Goal: Information Seeking & Learning: Find specific fact

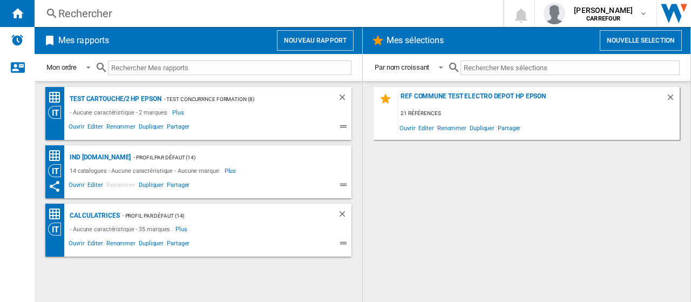
click at [82, 9] on div "Rechercher" at bounding box center [266, 13] width 417 height 15
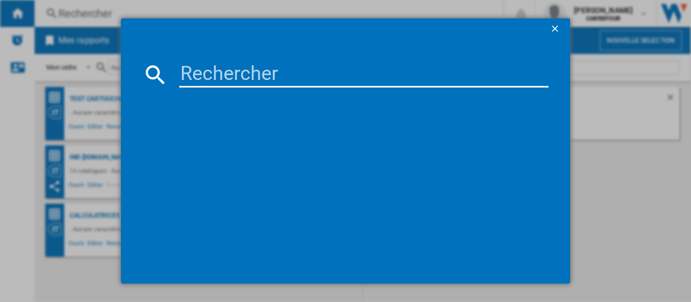
click at [235, 81] on input at bounding box center [363, 75] width 369 height 26
paste input "4547410489095"
type input "4547410489095"
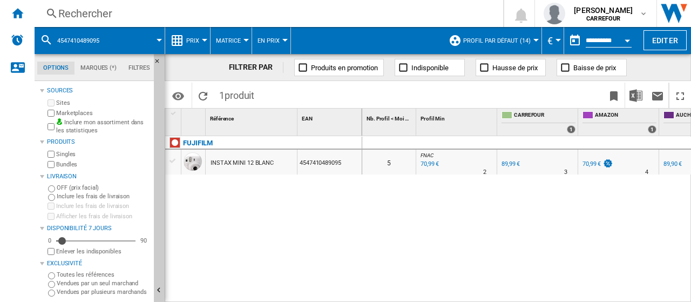
drag, startPoint x: 373, startPoint y: 295, endPoint x: 390, endPoint y: 295, distance: 17.3
click at [391, 295] on div "0 5 FNAC : FNAC -21.1 % 70,99 € % N/A 2 FNAC : FNAC FR CARREFOUR 0.0 % 89,99 € …" at bounding box center [526, 219] width 329 height 167
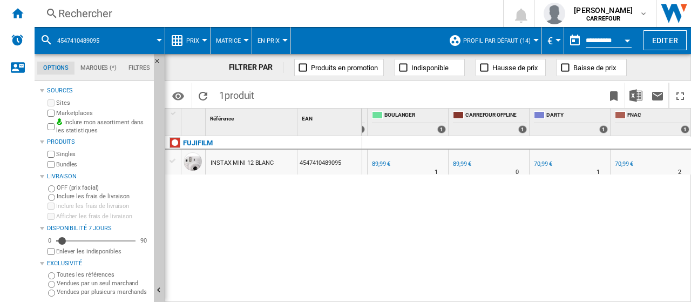
click at [546, 164] on div "70,99 €" at bounding box center [543, 163] width 18 height 7
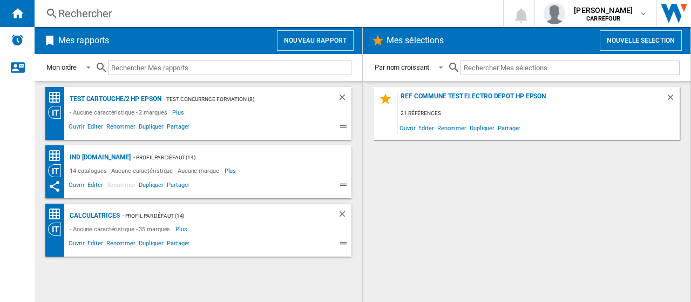
click at [97, 16] on div "Rechercher" at bounding box center [266, 13] width 417 height 15
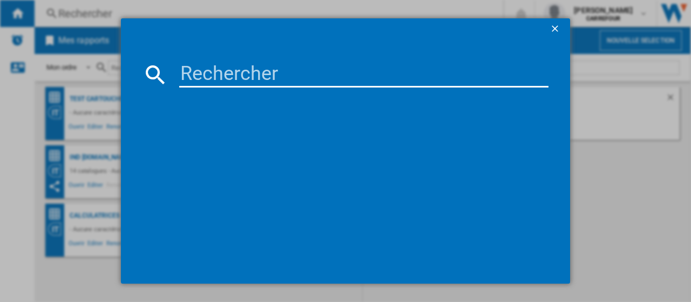
click at [276, 85] on input at bounding box center [363, 75] width 369 height 26
paste input "4547410489071"
type input "4547410489071"
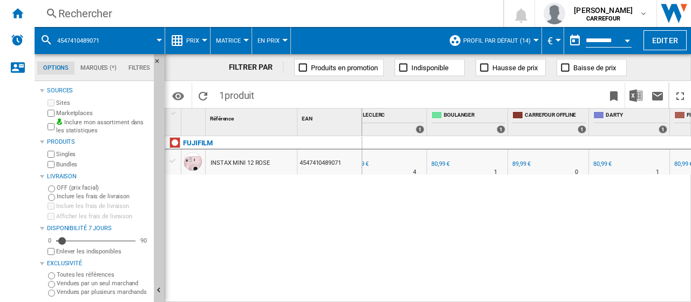
click at [595, 165] on div "80,99 €" at bounding box center [603, 163] width 18 height 7
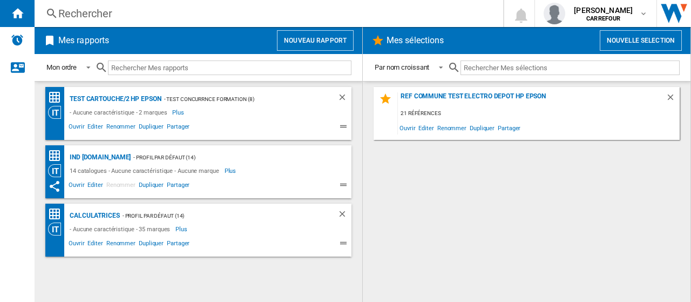
click at [232, 11] on div "Rechercher" at bounding box center [266, 13] width 417 height 15
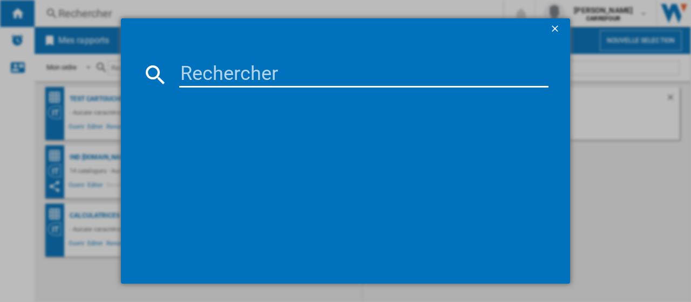
click at [247, 75] on input at bounding box center [363, 75] width 369 height 26
paste input "4547410489095"
type input "4547410489095"
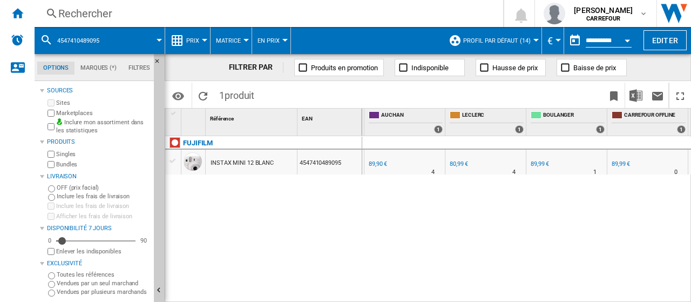
scroll to position [0, 294]
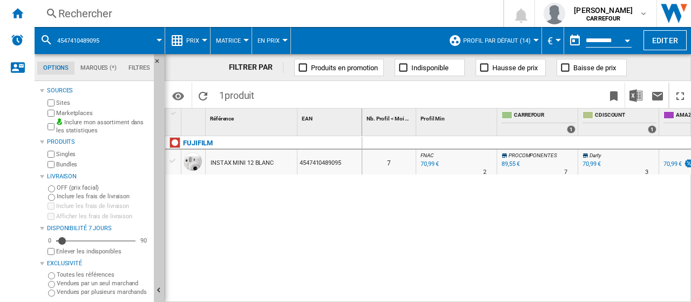
click at [49, 113] on div "Marketplaces" at bounding box center [97, 113] width 104 height 10
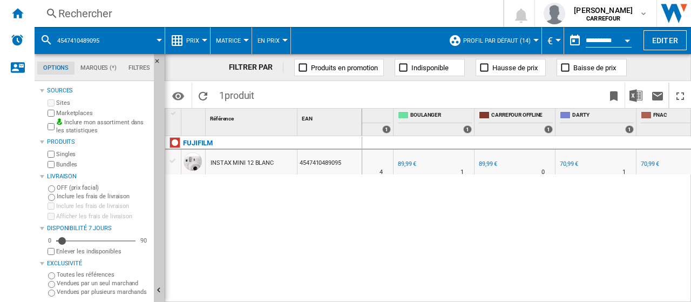
click at [164, 11] on div "Rechercher" at bounding box center [266, 13] width 417 height 15
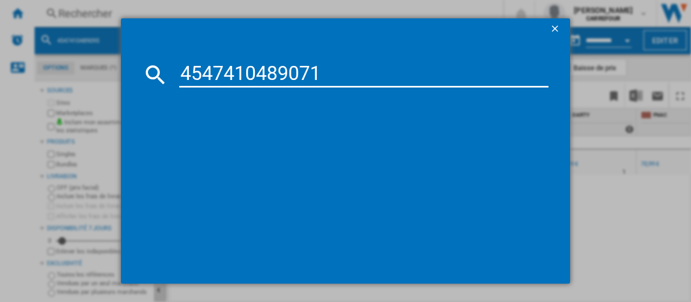
type input "4547410489071"
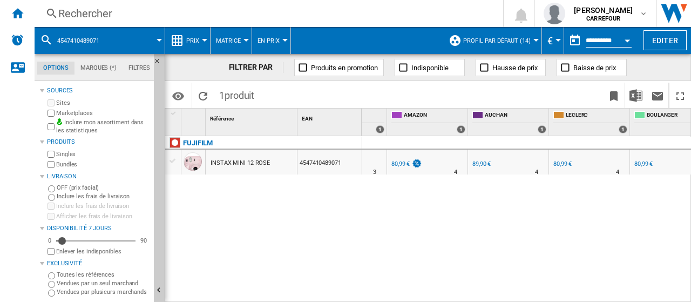
drag, startPoint x: 557, startPoint y: 231, endPoint x: 472, endPoint y: 263, distance: 91.6
click at [557, 231] on div "0 6 FNAC : FNAC -10.0 % 80,99 € % N/A 2 FNAC : FNAC FR [GEOGRAPHIC_DATA] 0.0 % …" at bounding box center [526, 219] width 329 height 167
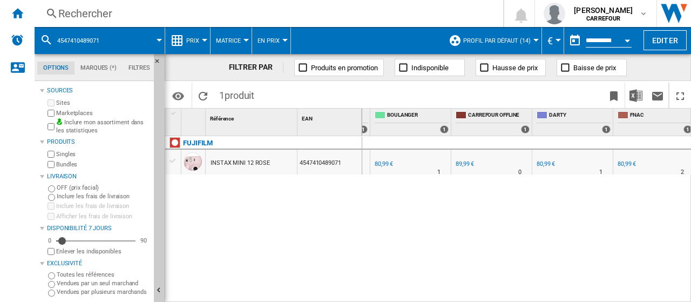
click at [113, 7] on div "Rechercher" at bounding box center [266, 13] width 417 height 15
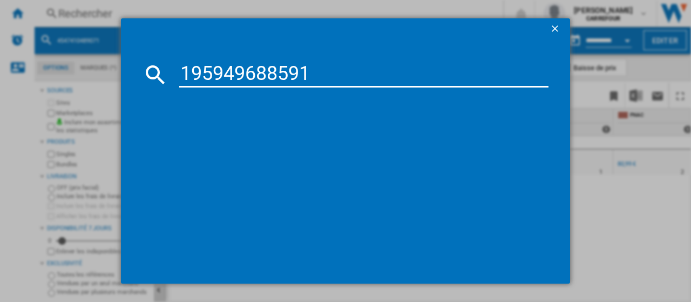
type input "195949688591"
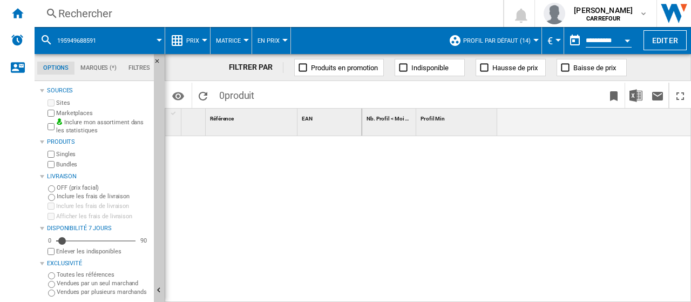
click at [83, 12] on div "Rechercher" at bounding box center [266, 13] width 417 height 15
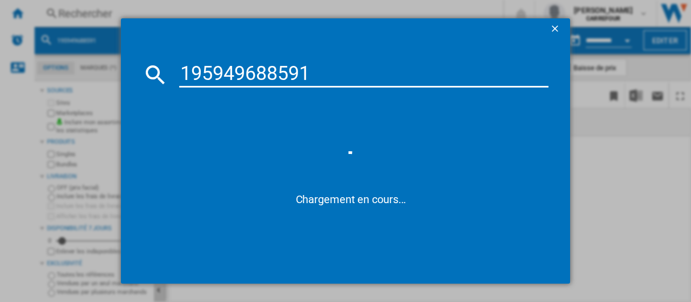
click at [183, 78] on input "195949688591" at bounding box center [363, 75] width 369 height 26
type input "0195949688591"
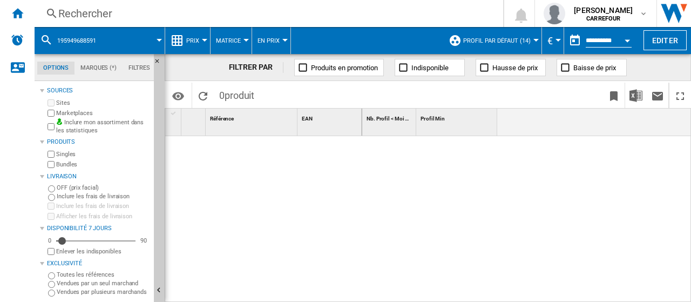
click at [119, 11] on div "Rechercher" at bounding box center [266, 13] width 417 height 15
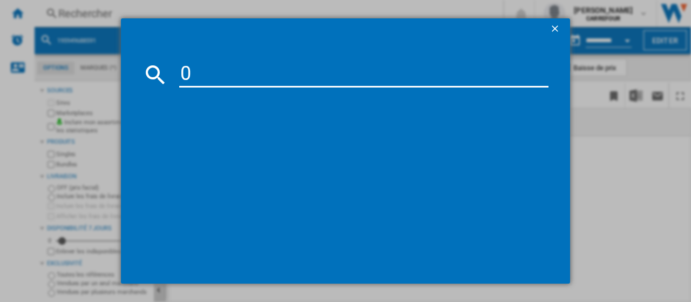
type input "0195949688591"
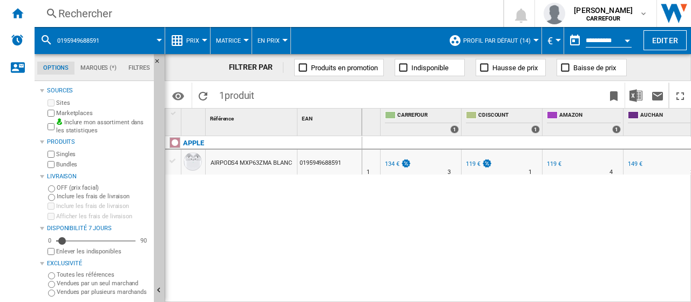
scroll to position [0, 110]
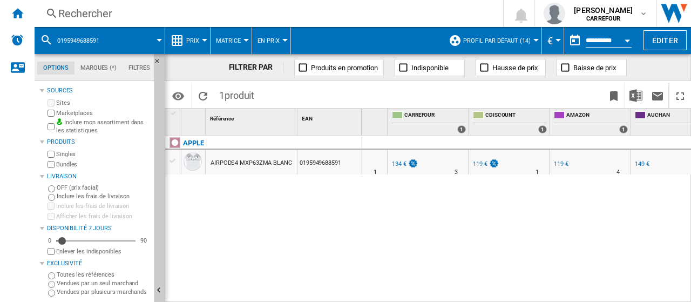
click at [481, 166] on div "119 €" at bounding box center [480, 163] width 15 height 7
drag, startPoint x: 468, startPoint y: 255, endPoint x: 489, endPoint y: 268, distance: 24.7
click at [468, 255] on div "0 2 CDISCOUNT : FR CDISCOUNT -11.2 % 119 € % N/A 1 CDISCOUNT : FR CDISCOUNT FR …" at bounding box center [526, 219] width 329 height 167
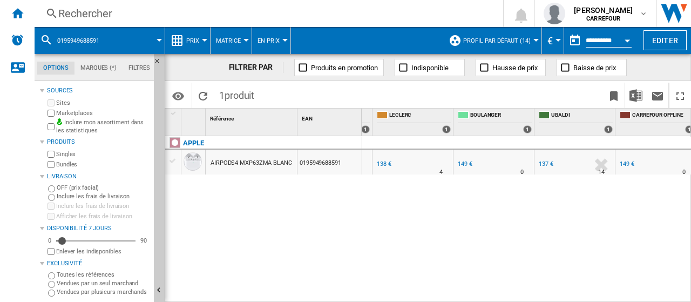
scroll to position [0, 478]
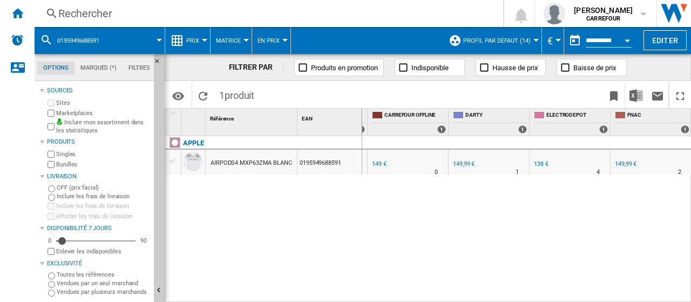
click at [98, 7] on div "Rechercher" at bounding box center [266, 13] width 417 height 15
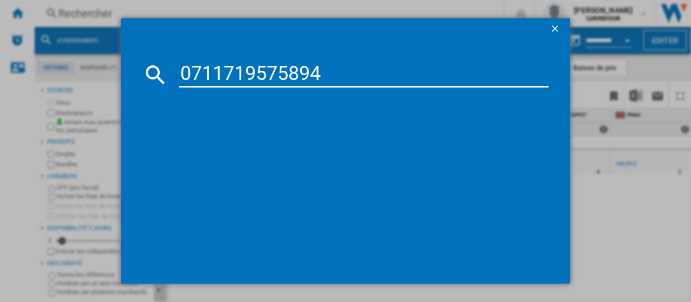
type input "0711719575894"
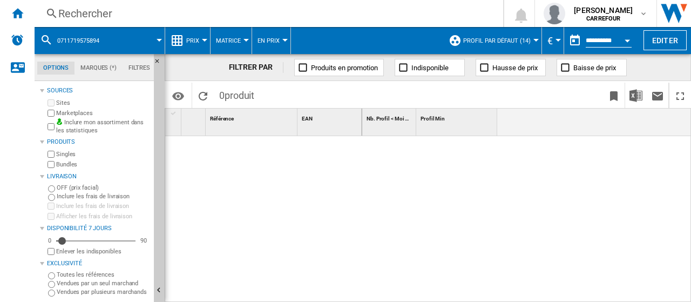
click at [122, 11] on div "Rechercher" at bounding box center [266, 13] width 417 height 15
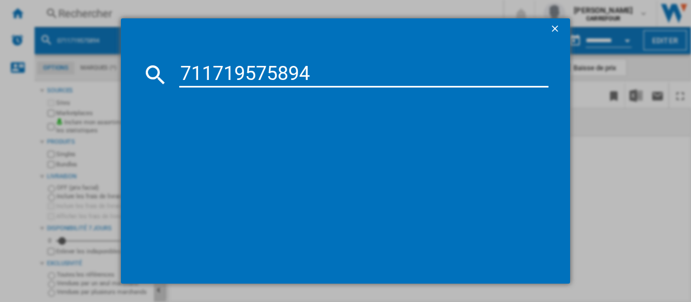
type input "711719575894"
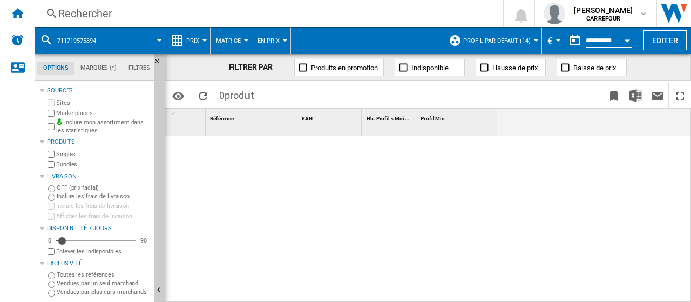
click at [110, 12] on div "Rechercher" at bounding box center [266, 13] width 417 height 15
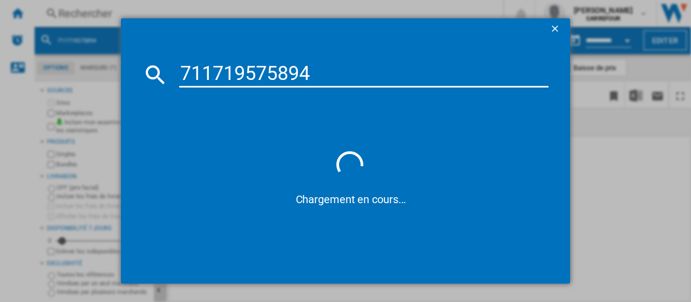
click at [181, 70] on input "711719575894" at bounding box center [363, 75] width 369 height 26
type input "0711719575894"
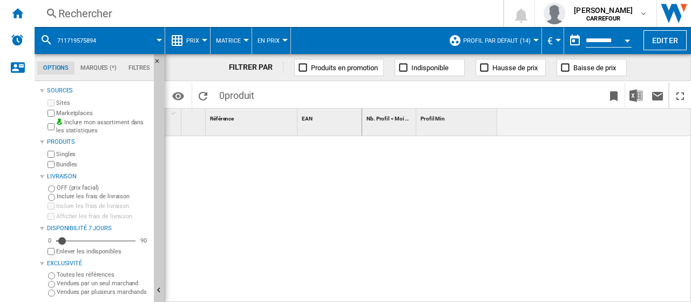
click at [128, 11] on div "Rechercher" at bounding box center [266, 13] width 417 height 15
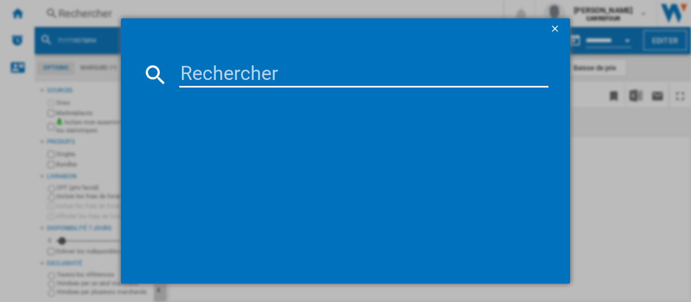
paste input "810116381616"
type input "810116381616"
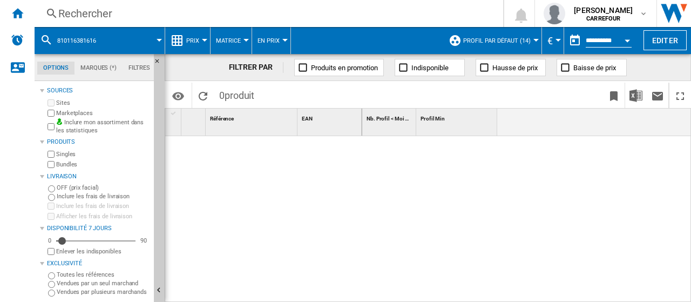
click at [131, 13] on div "Rechercher" at bounding box center [266, 13] width 417 height 15
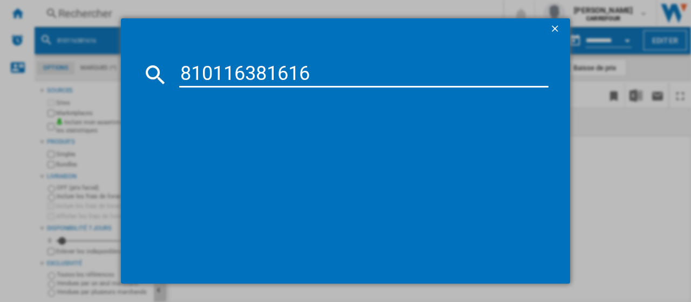
click at [181, 75] on input "810116381616" at bounding box center [363, 75] width 369 height 26
type input "0810116381616"
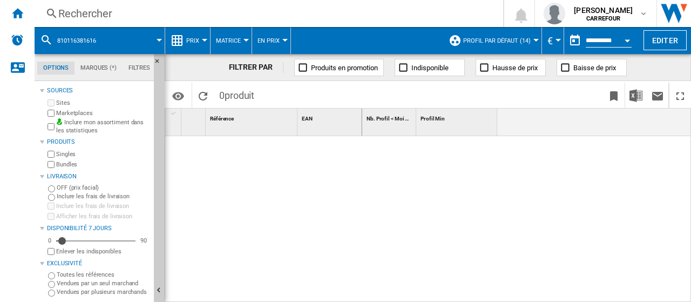
click at [158, 26] on div "Rechercher Rechercher 0 [PERSON_NAME] [GEOGRAPHIC_DATA] [GEOGRAPHIC_DATA] Mes p…" at bounding box center [363, 151] width 657 height 302
click at [159, 18] on div "Rechercher" at bounding box center [266, 13] width 417 height 15
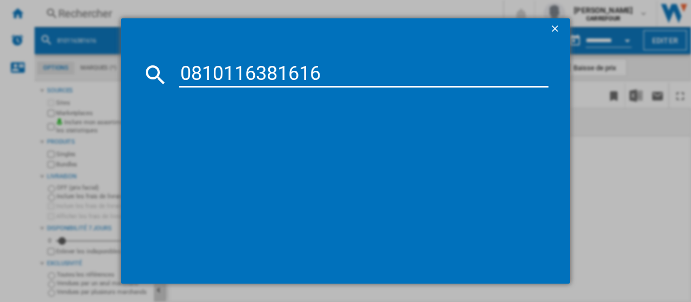
type input "0810116381616"
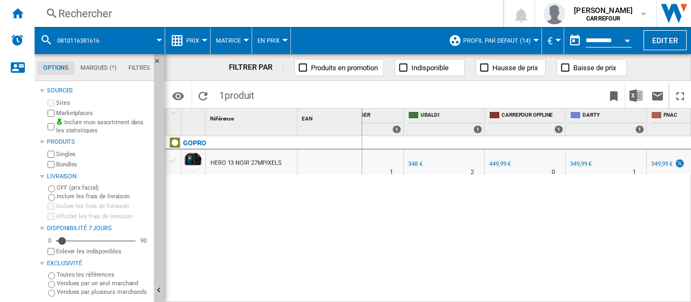
scroll to position [0, 329]
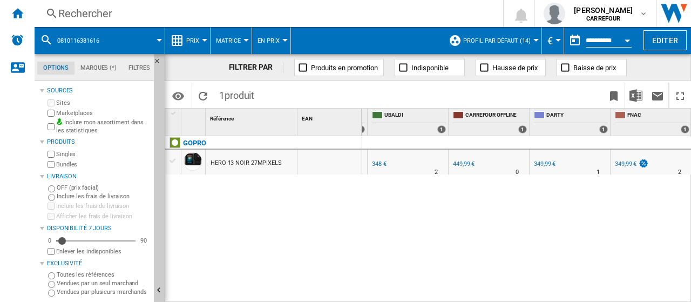
click at [172, 11] on div "Rechercher" at bounding box center [266, 13] width 417 height 15
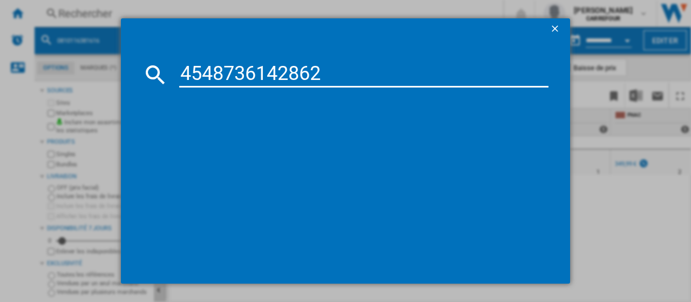
type input "4548736142862"
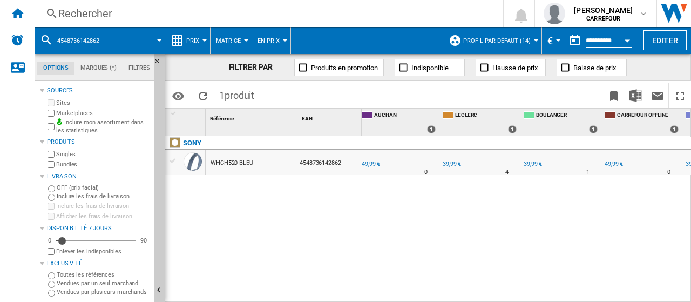
scroll to position [0, 415]
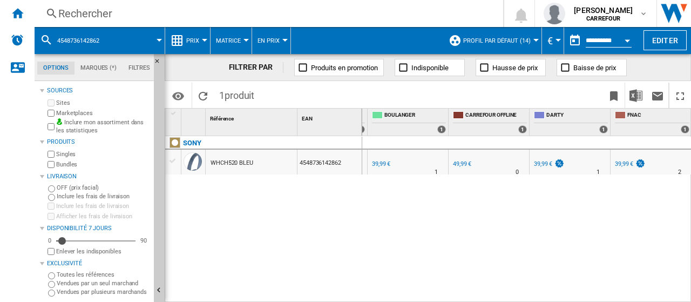
click at [135, 1] on div "Rechercher Rechercher 0 [PERSON_NAME] [GEOGRAPHIC_DATA] [GEOGRAPHIC_DATA] Mes p…" at bounding box center [363, 13] width 657 height 27
click at [188, 18] on div "Rechercher" at bounding box center [266, 13] width 417 height 15
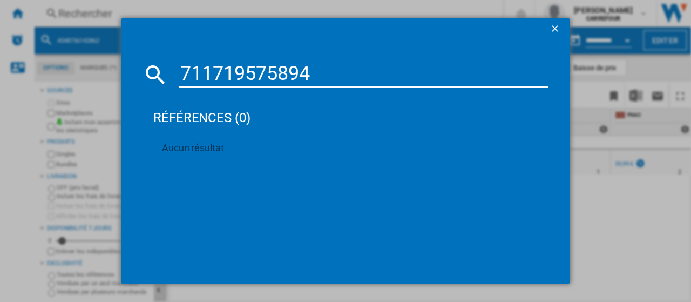
drag, startPoint x: 179, startPoint y: 67, endPoint x: 154, endPoint y: 80, distance: 28.3
click at [180, 68] on input "711719575894" at bounding box center [363, 75] width 369 height 26
type input "0711719575894"
